Goal: Information Seeking & Learning: Learn about a topic

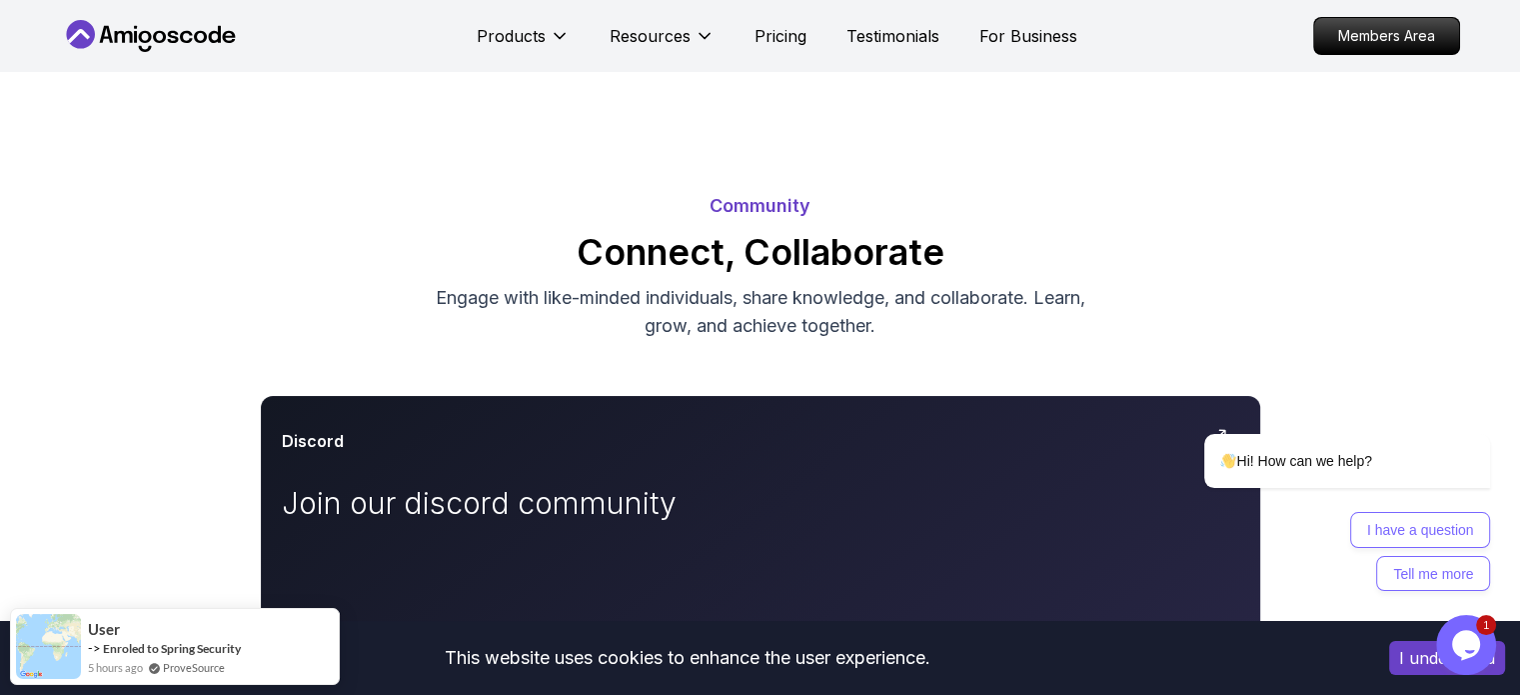
click at [1281, 317] on div "Hi! How can we help? I have a question Tell me more" at bounding box center [1321, 425] width 360 height 351
click at [1478, 406] on icon "Chat attention grabber" at bounding box center [1478, 405] width 18 height 18
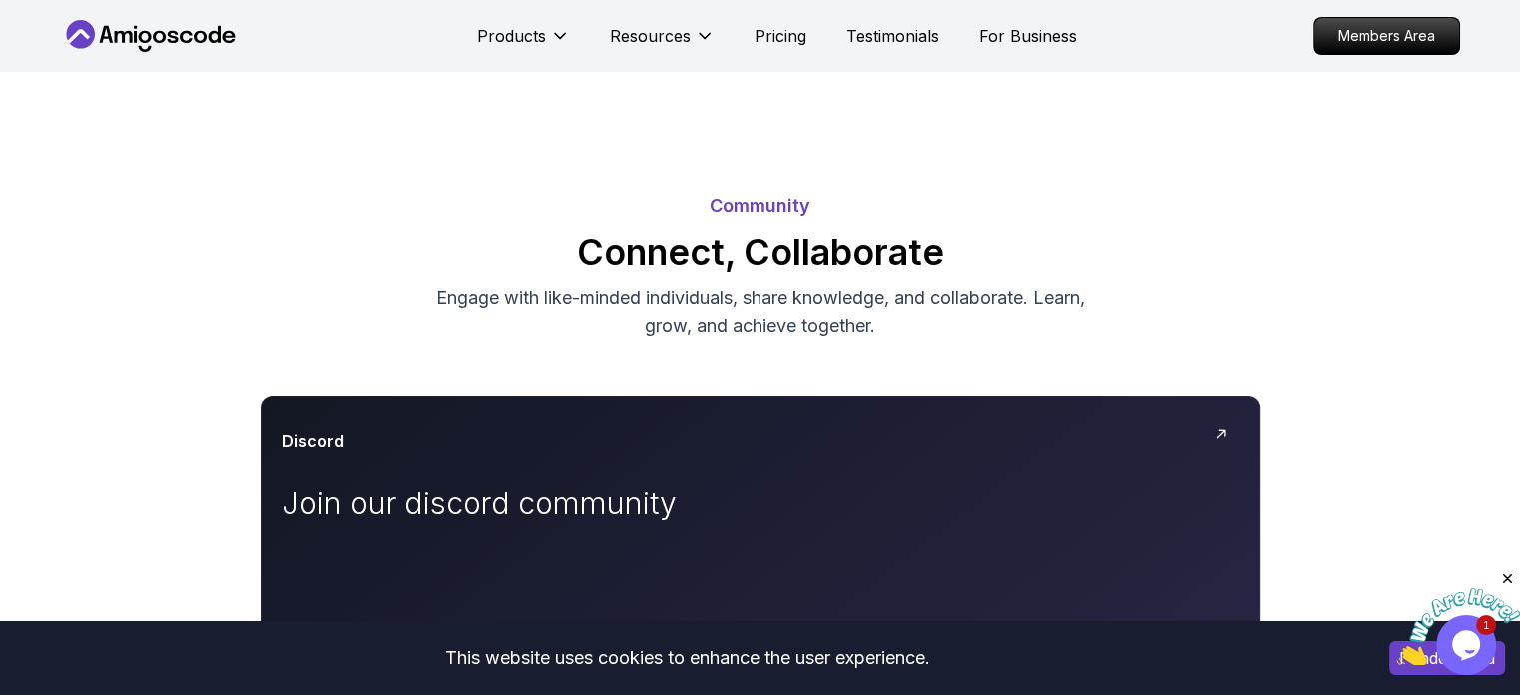
click at [1498, 575] on icon "Close" at bounding box center [1507, 579] width 18 height 18
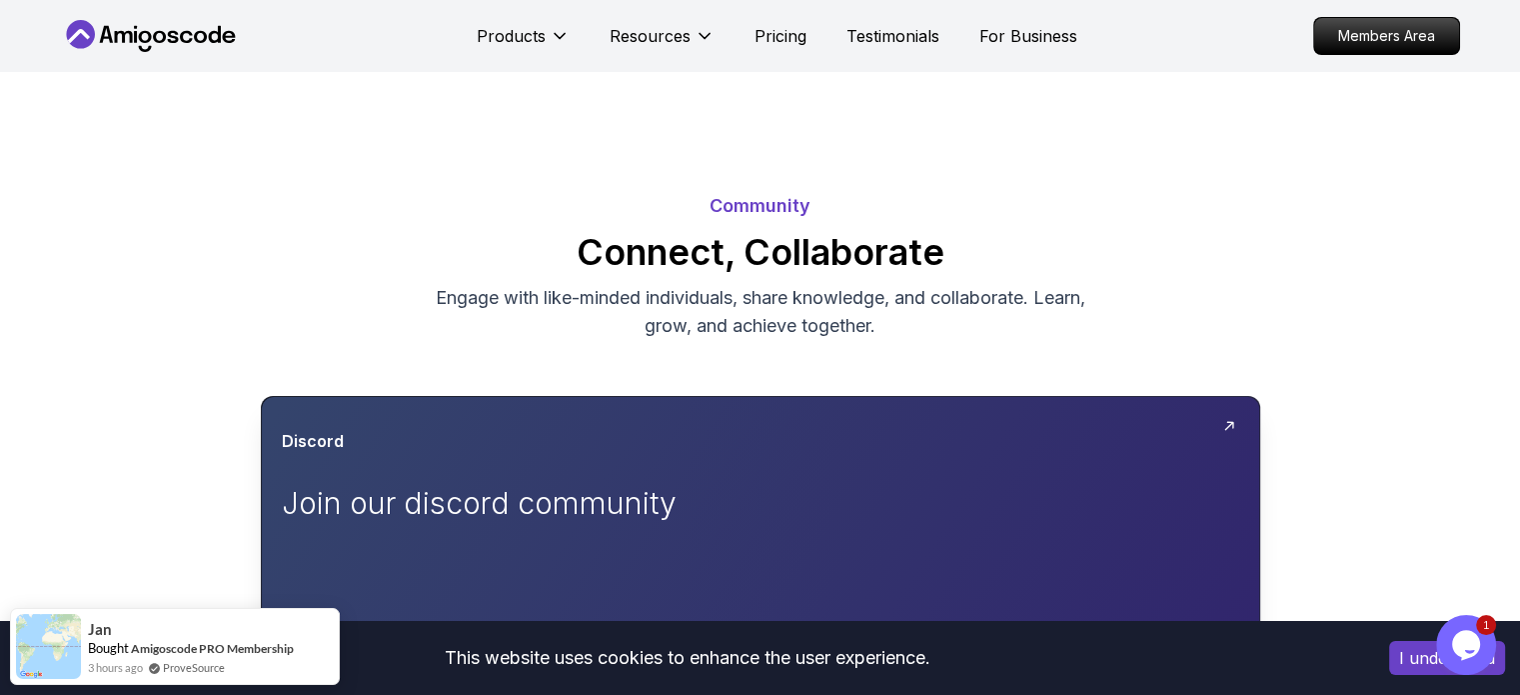
click at [722, 446] on div "Discord" at bounding box center [761, 441] width 958 height 24
click at [637, 487] on p "Join our discord community" at bounding box center [507, 503] width 450 height 36
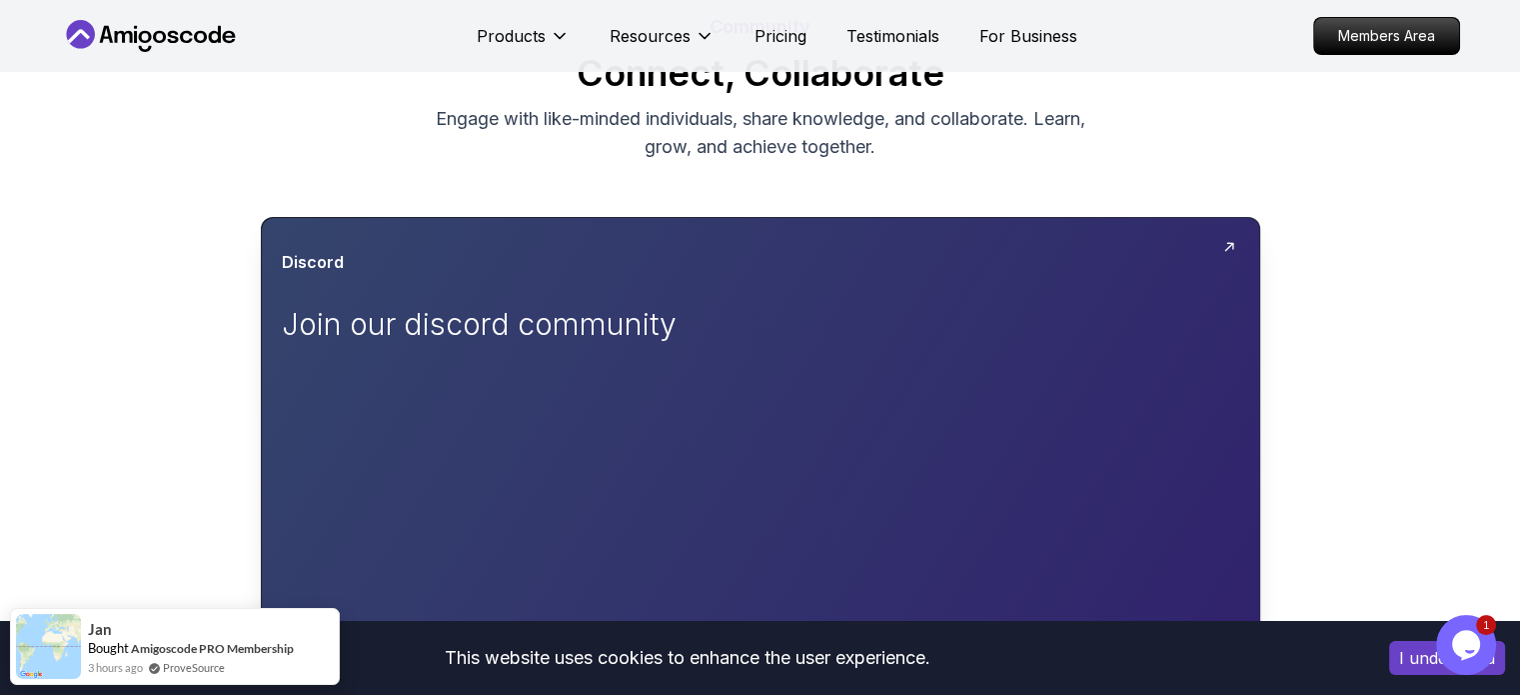
scroll to position [188, 0]
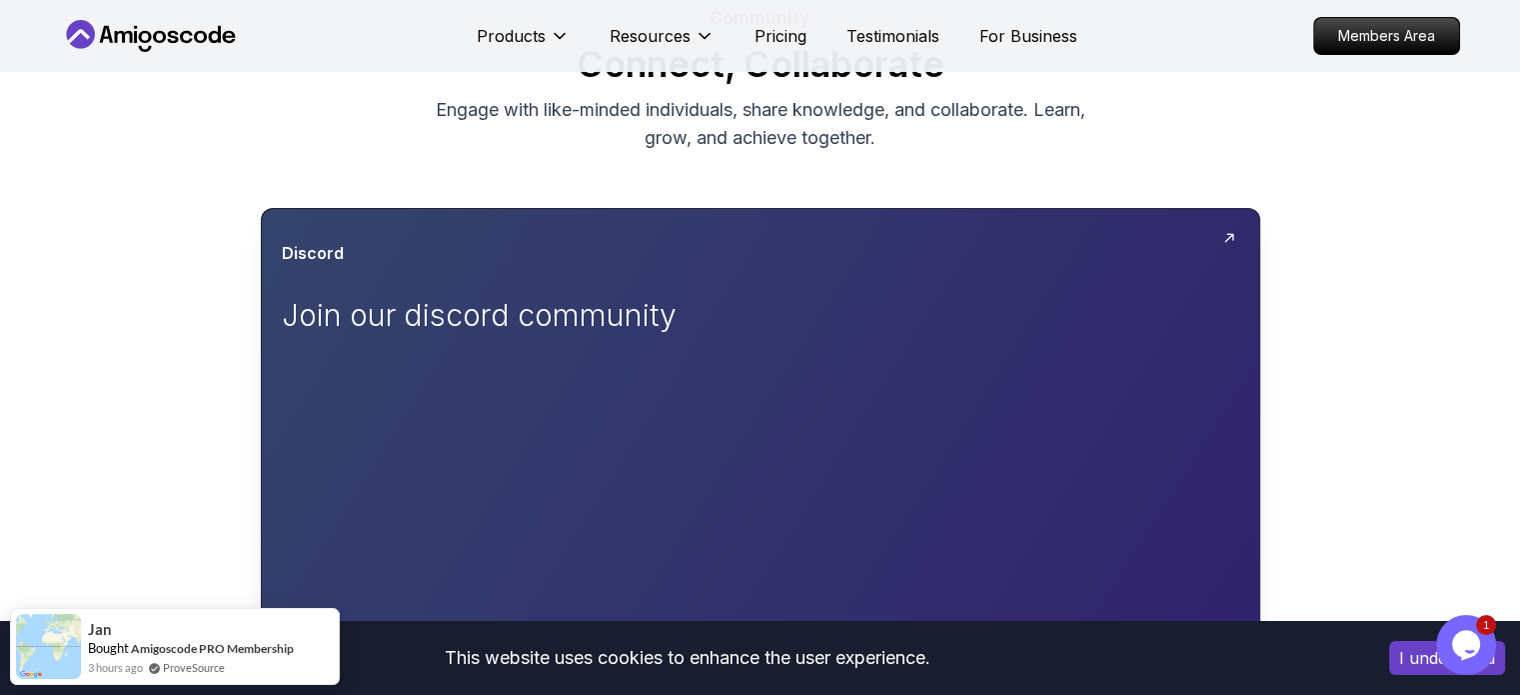
click at [1220, 232] on div at bounding box center [761, 595] width 998 height 772
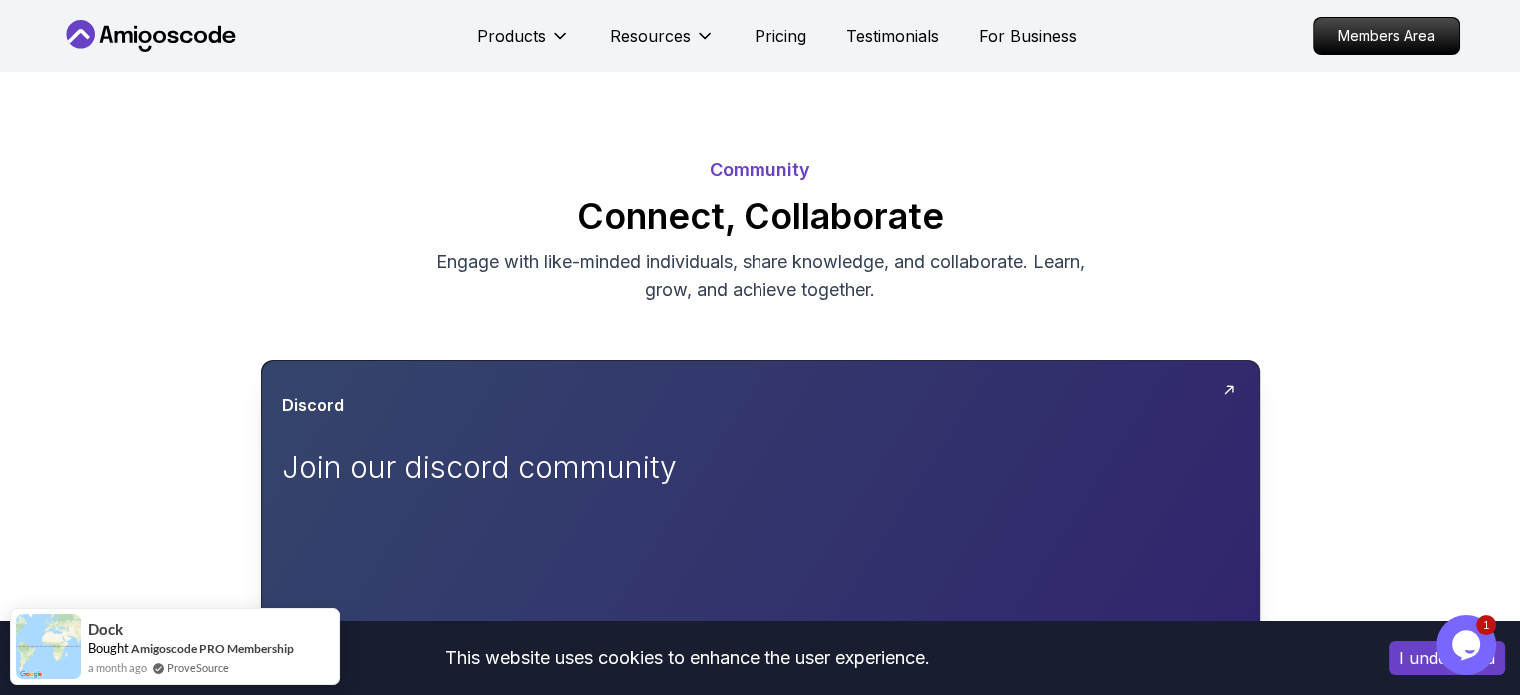
scroll to position [4, 0]
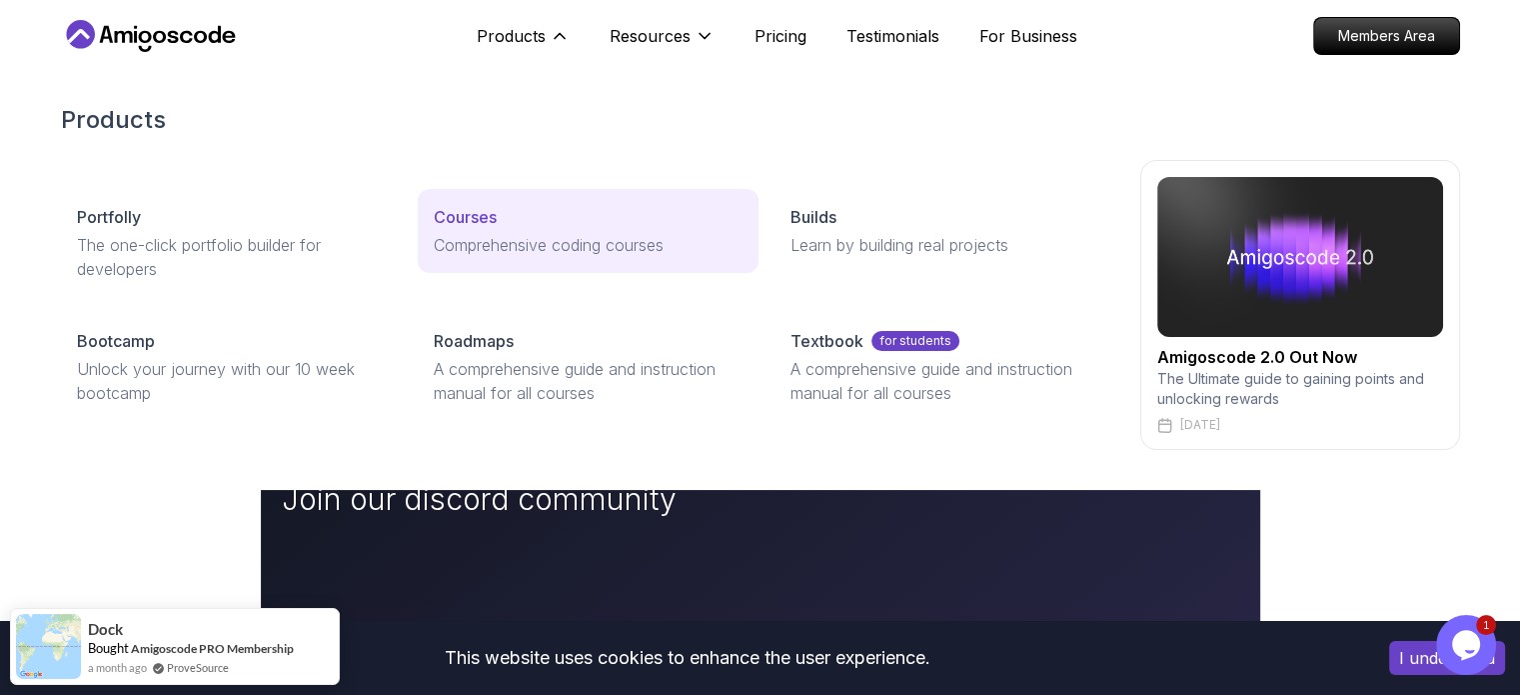
click at [493, 209] on p "Courses" at bounding box center [465, 217] width 63 height 24
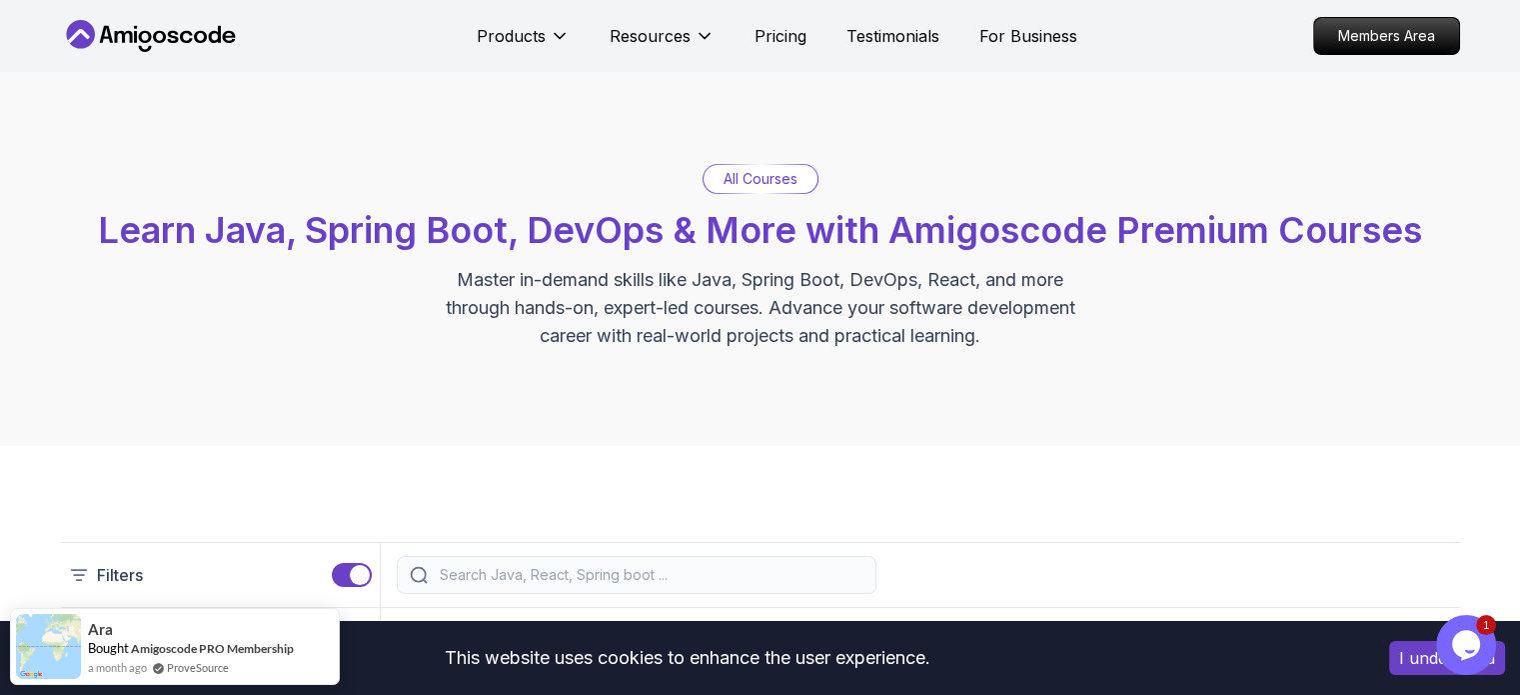
click at [775, 179] on p "All Courses" at bounding box center [761, 179] width 74 height 20
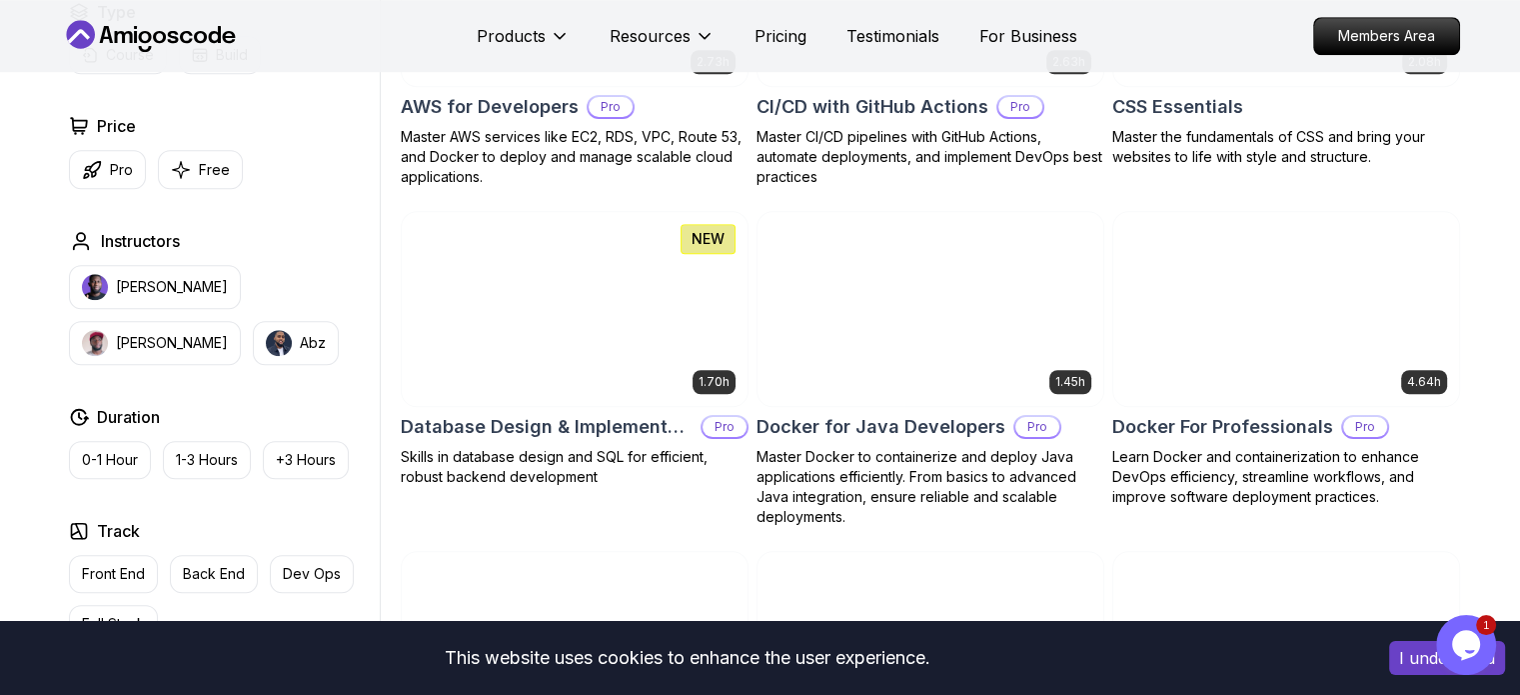
scroll to position [1659, 0]
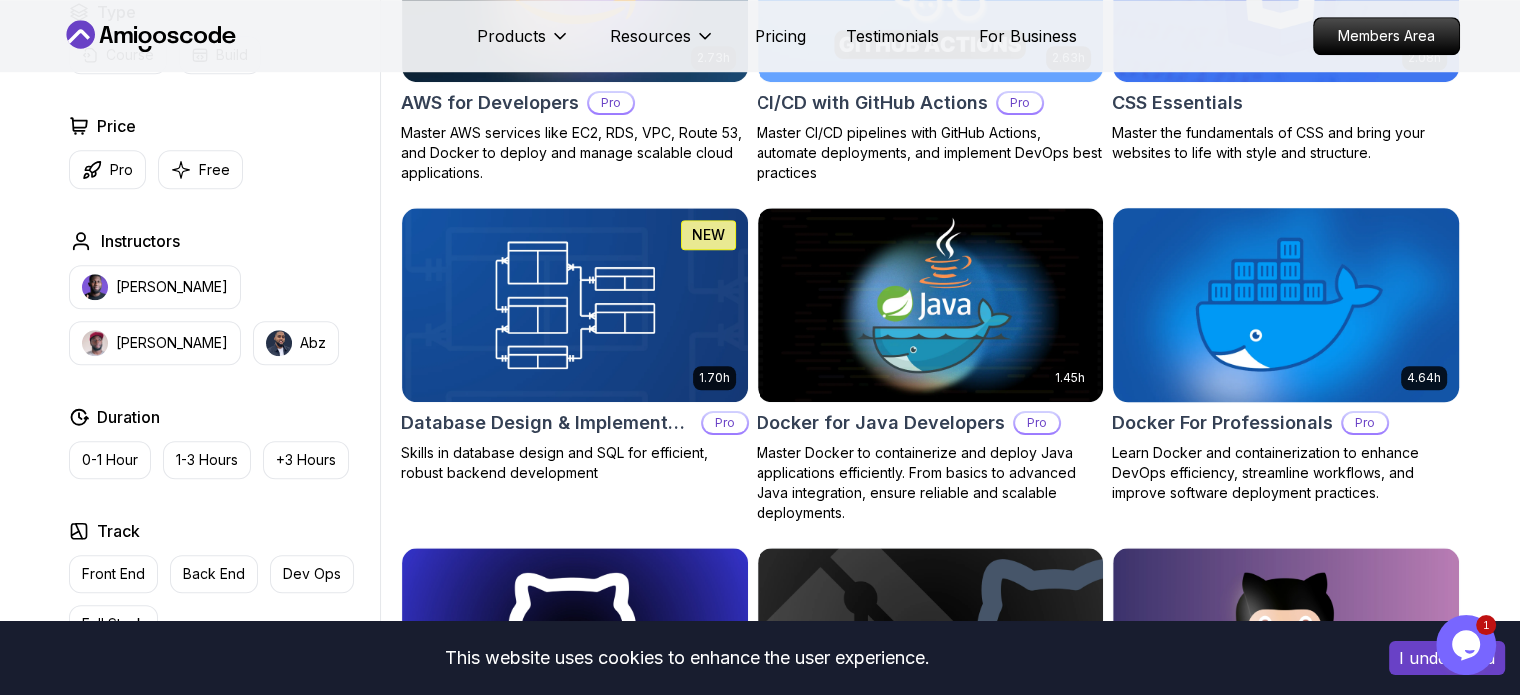
click at [1171, 315] on img at bounding box center [1286, 304] width 363 height 203
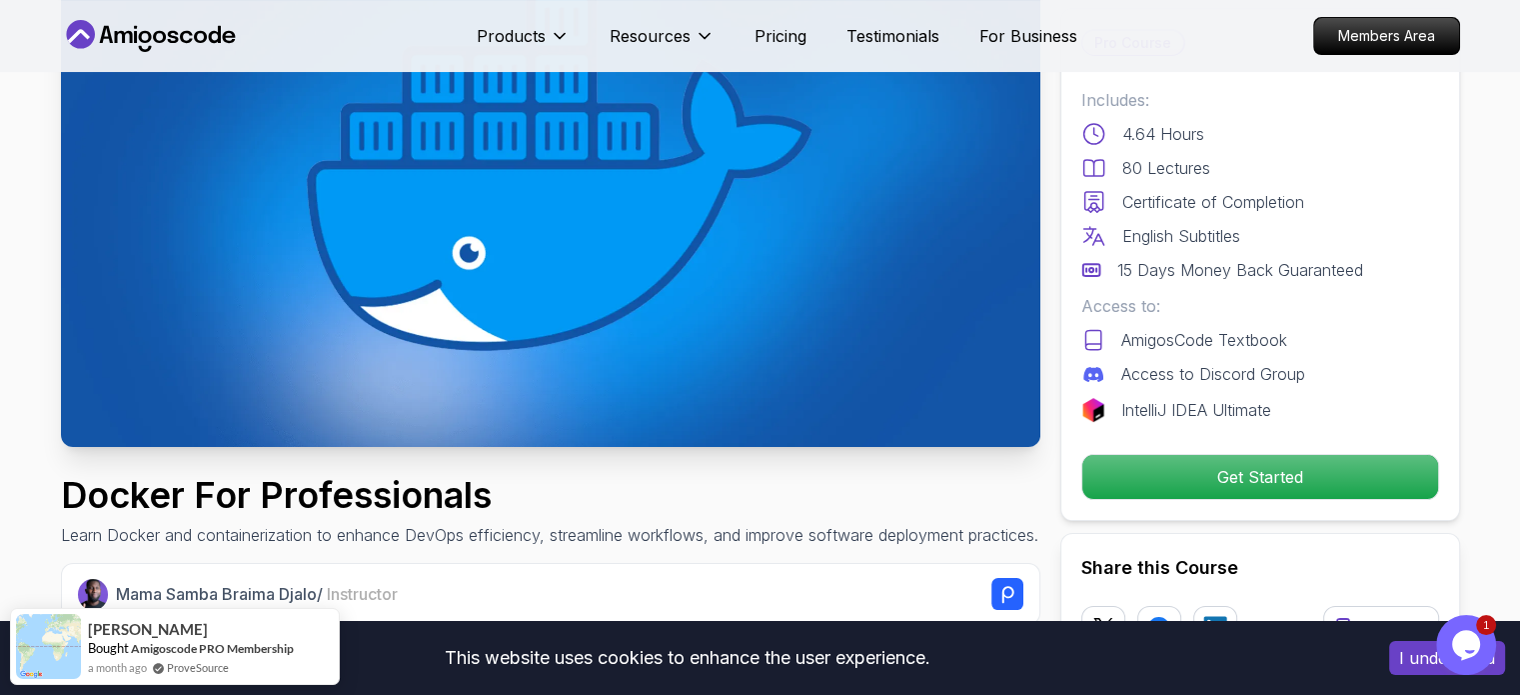
scroll to position [228, 0]
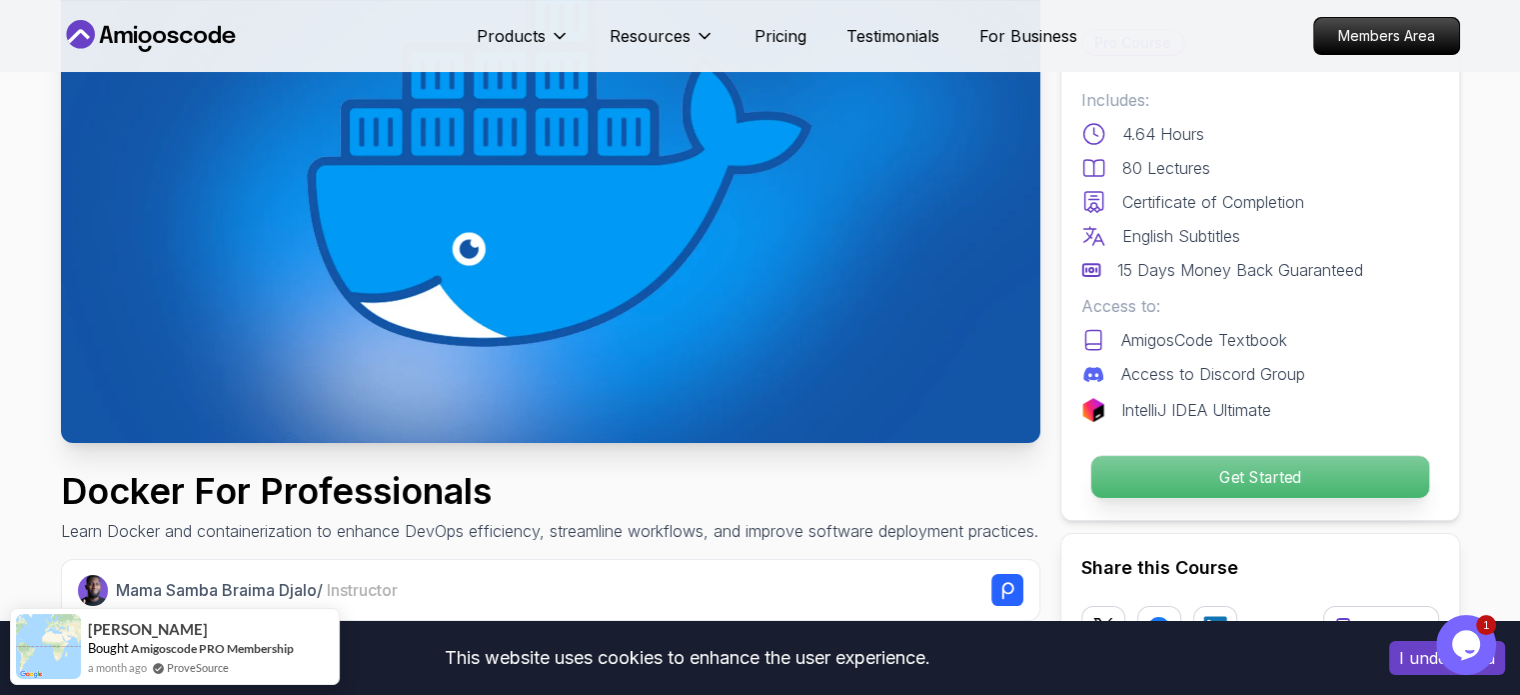
click at [1293, 471] on p "Get Started" at bounding box center [1260, 477] width 338 height 42
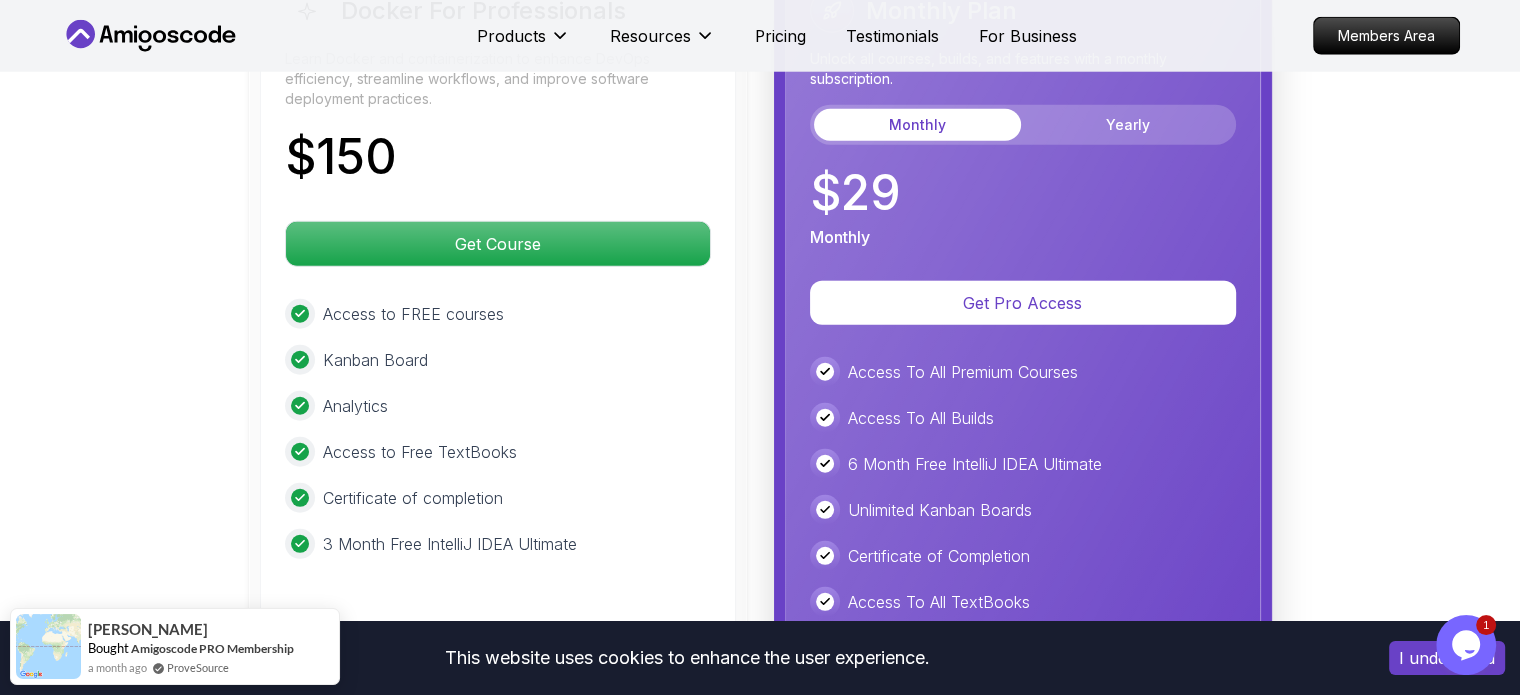
scroll to position [5298, 0]
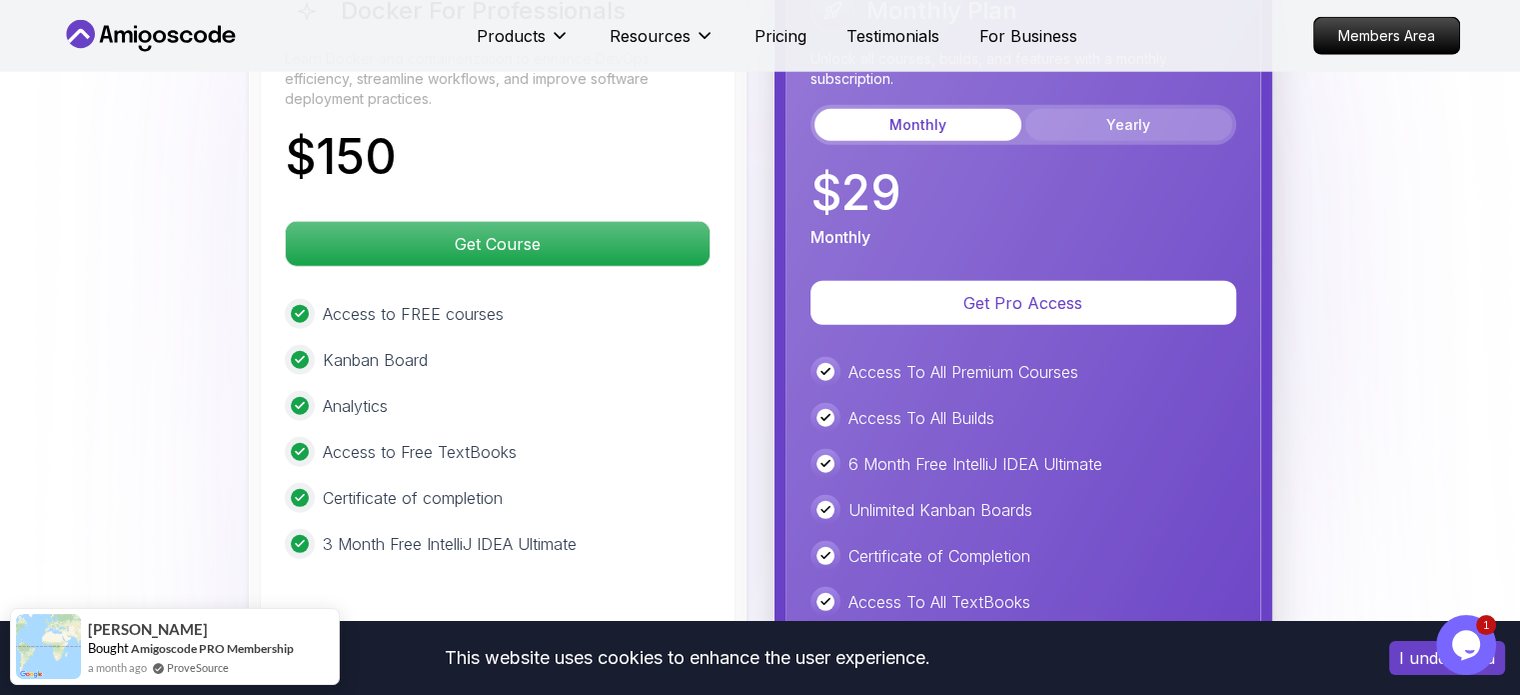
click at [1100, 109] on button "Yearly" at bounding box center [1129, 125] width 207 height 32
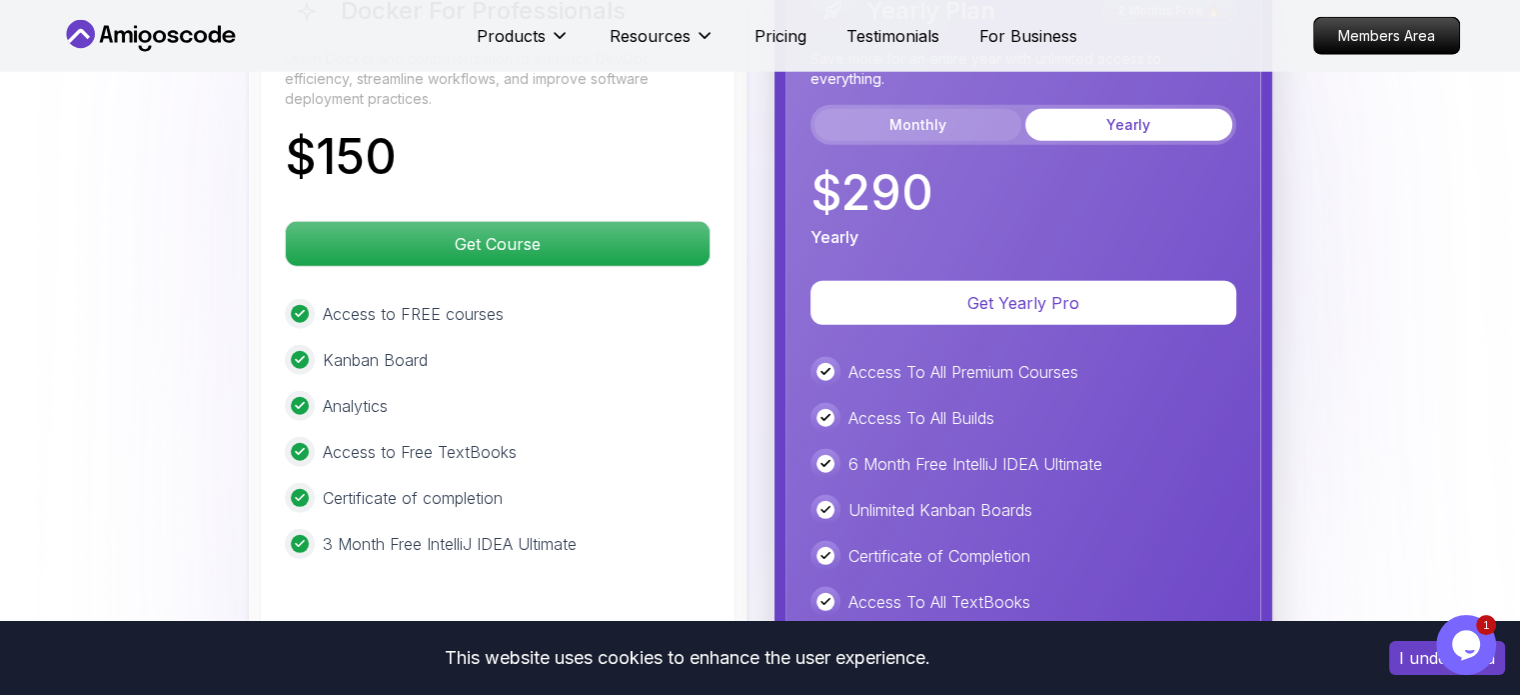
click at [972, 115] on button "Monthly" at bounding box center [918, 125] width 207 height 32
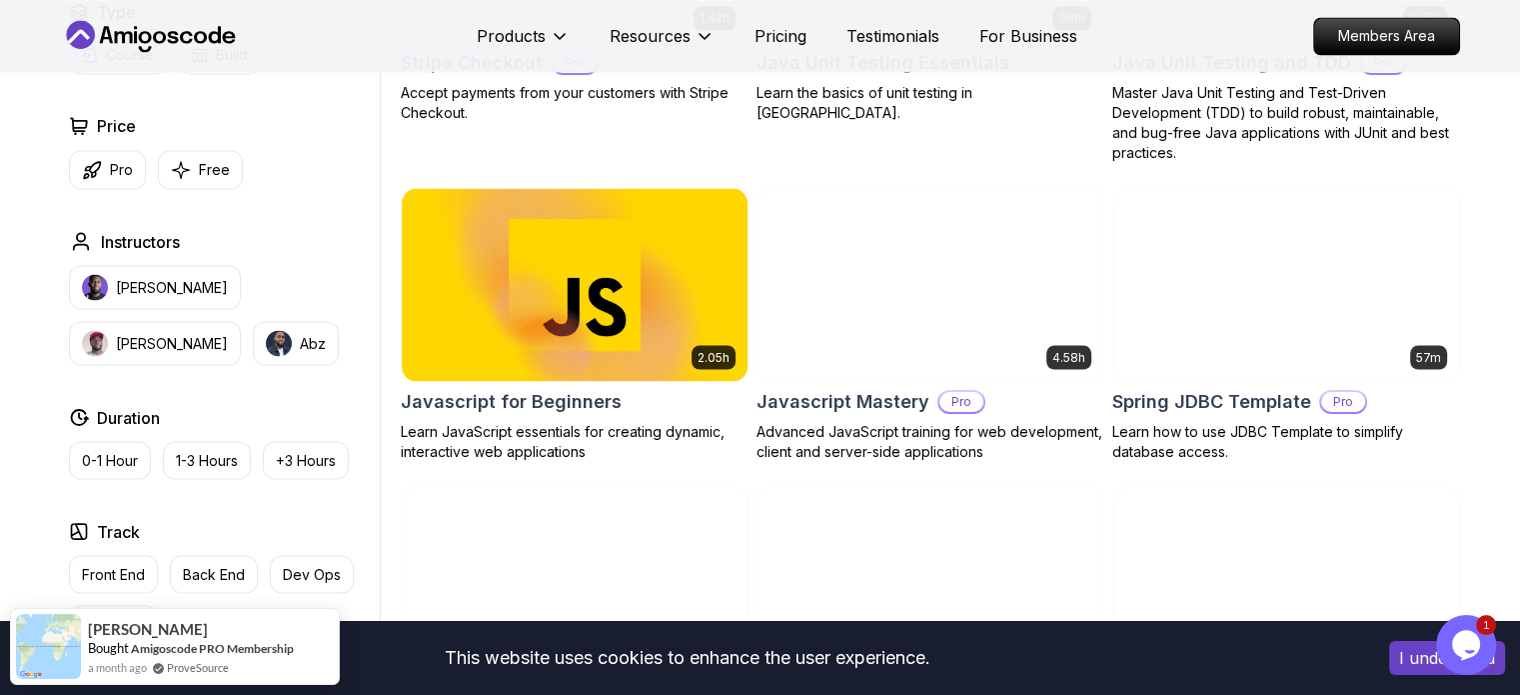
scroll to position [3619, 0]
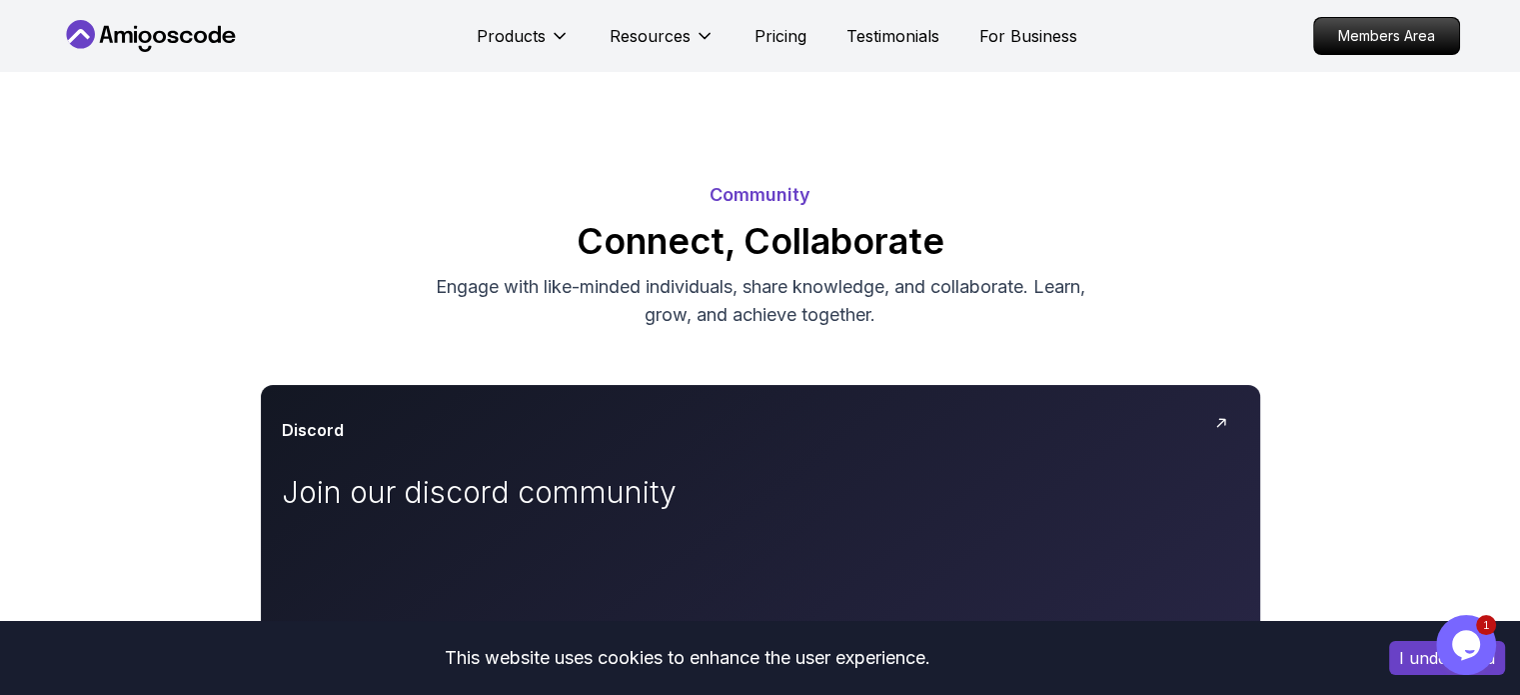
scroll to position [4, 0]
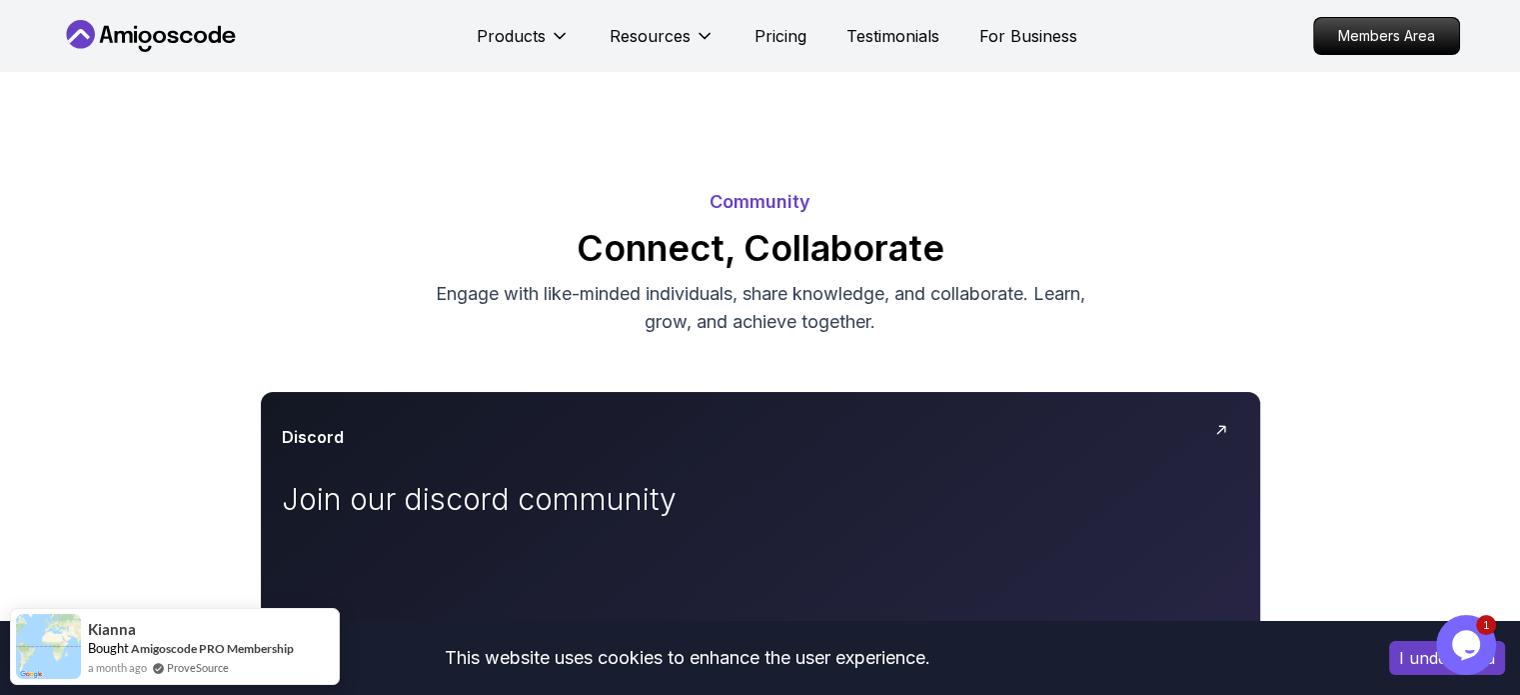
click at [1008, 448] on div "Discord" at bounding box center [761, 437] width 958 height 24
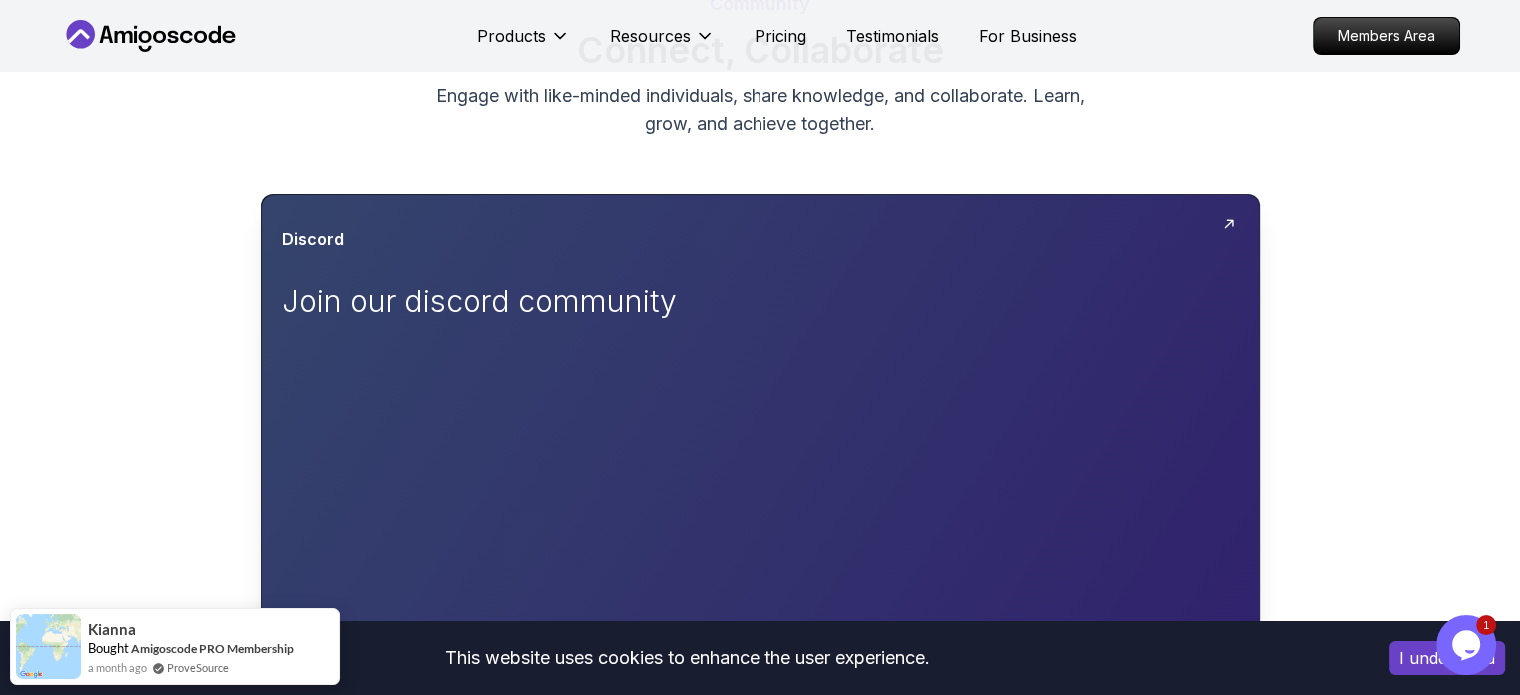
scroll to position [272, 0]
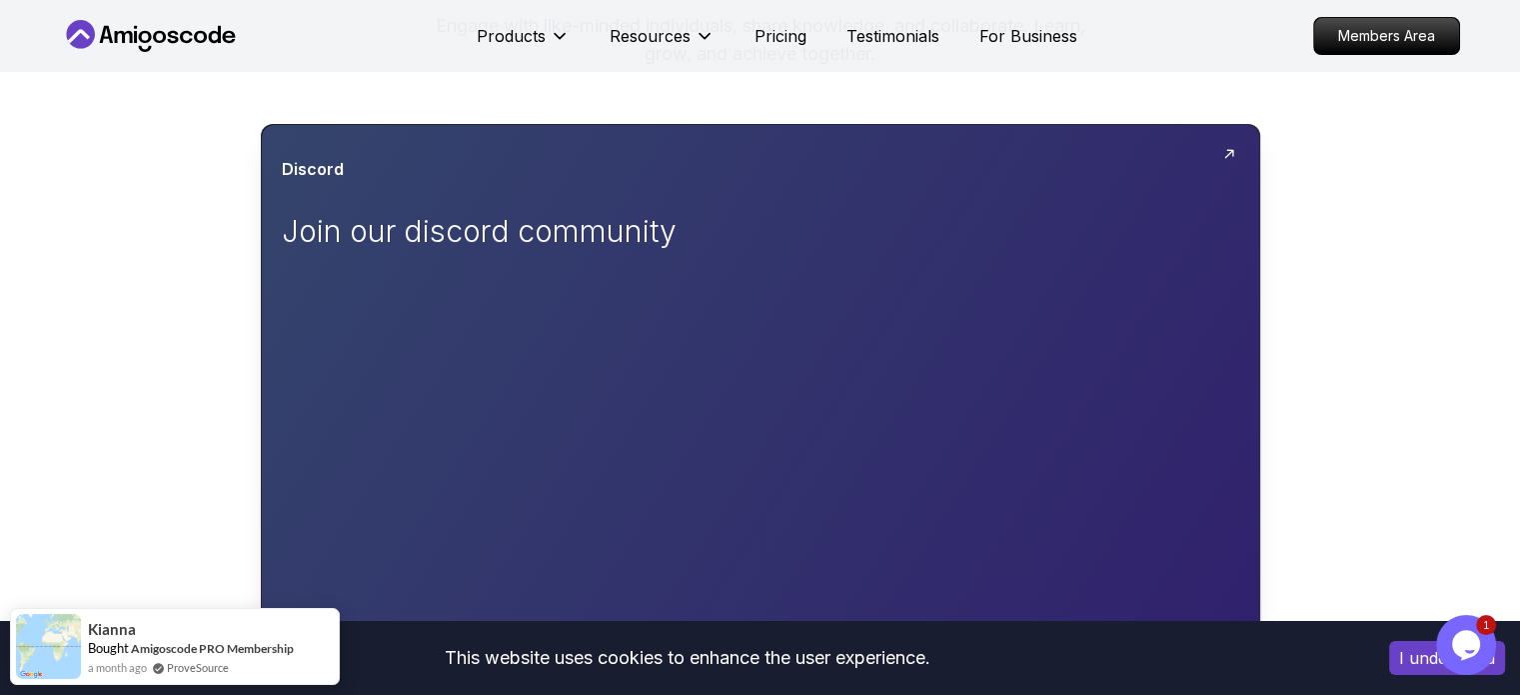
click at [621, 226] on p "Join our discord community" at bounding box center [507, 231] width 450 height 36
click at [588, 163] on div "Discord" at bounding box center [761, 169] width 958 height 24
